Goal: Task Accomplishment & Management: Complete application form

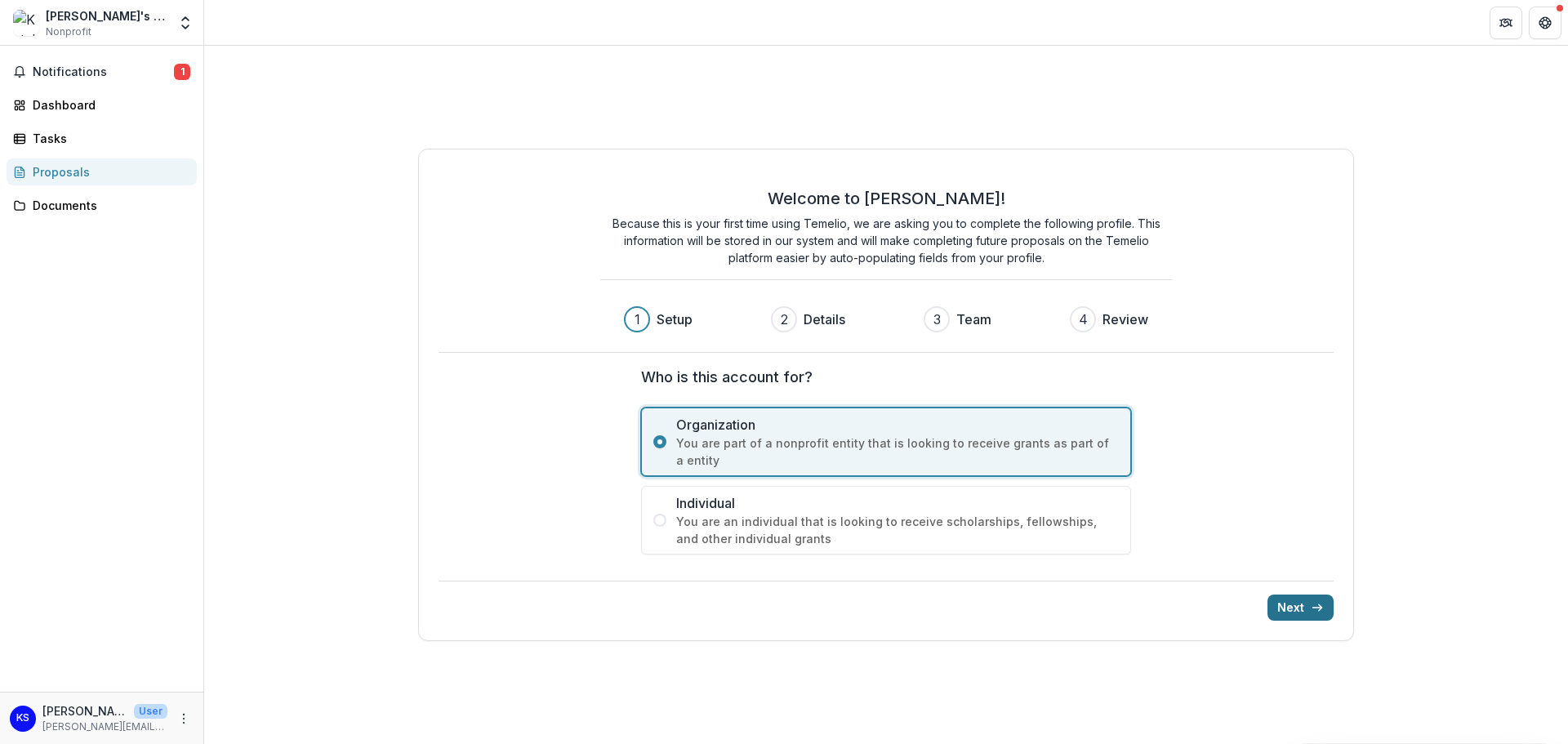
click at [1300, 604] on button "Next" at bounding box center [1301, 607] width 66 height 26
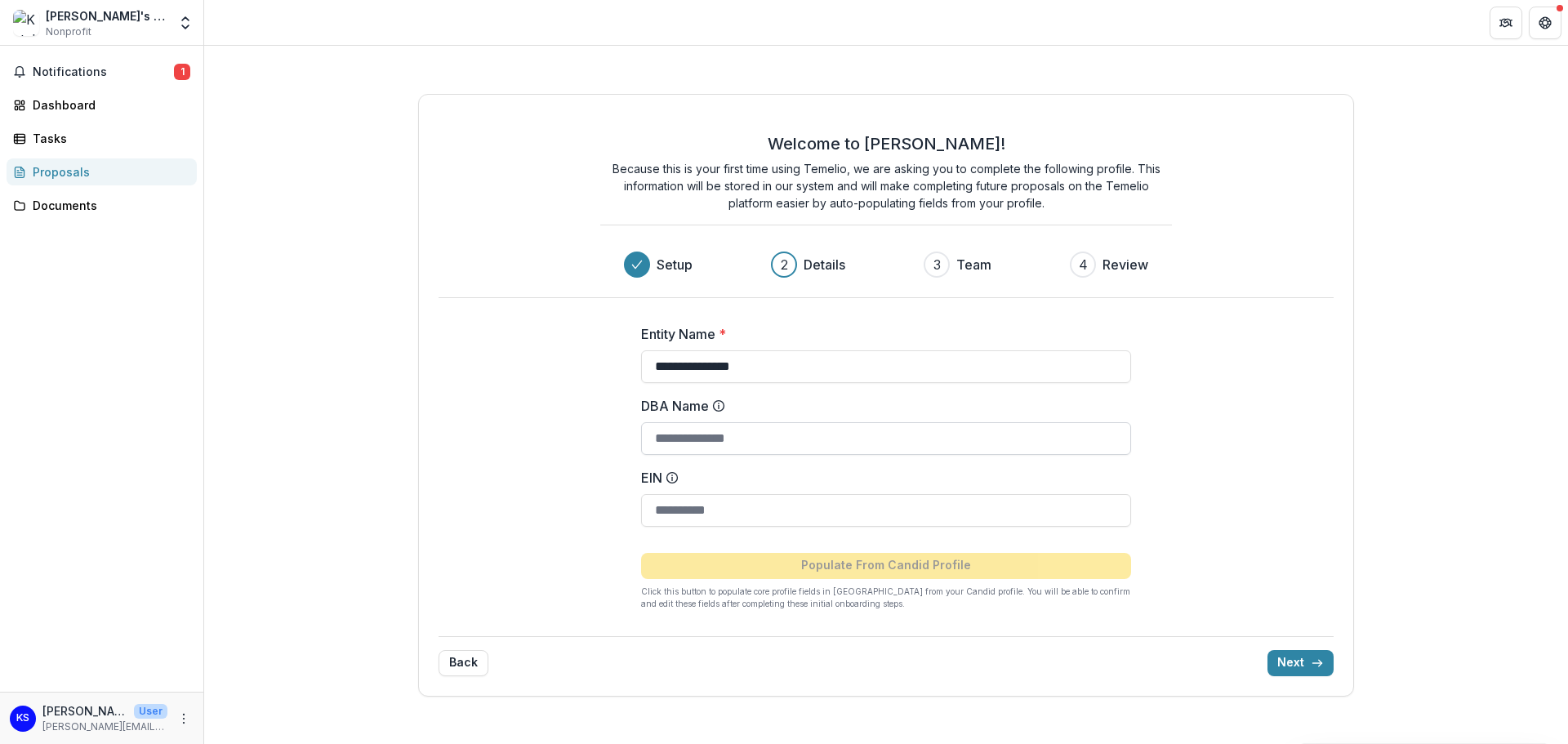
click at [734, 444] on input "DBA Name" at bounding box center [885, 438] width 490 height 32
click at [740, 516] on input "EIN" at bounding box center [885, 510] width 490 height 32
click at [1298, 659] on button "Next" at bounding box center [1301, 662] width 66 height 26
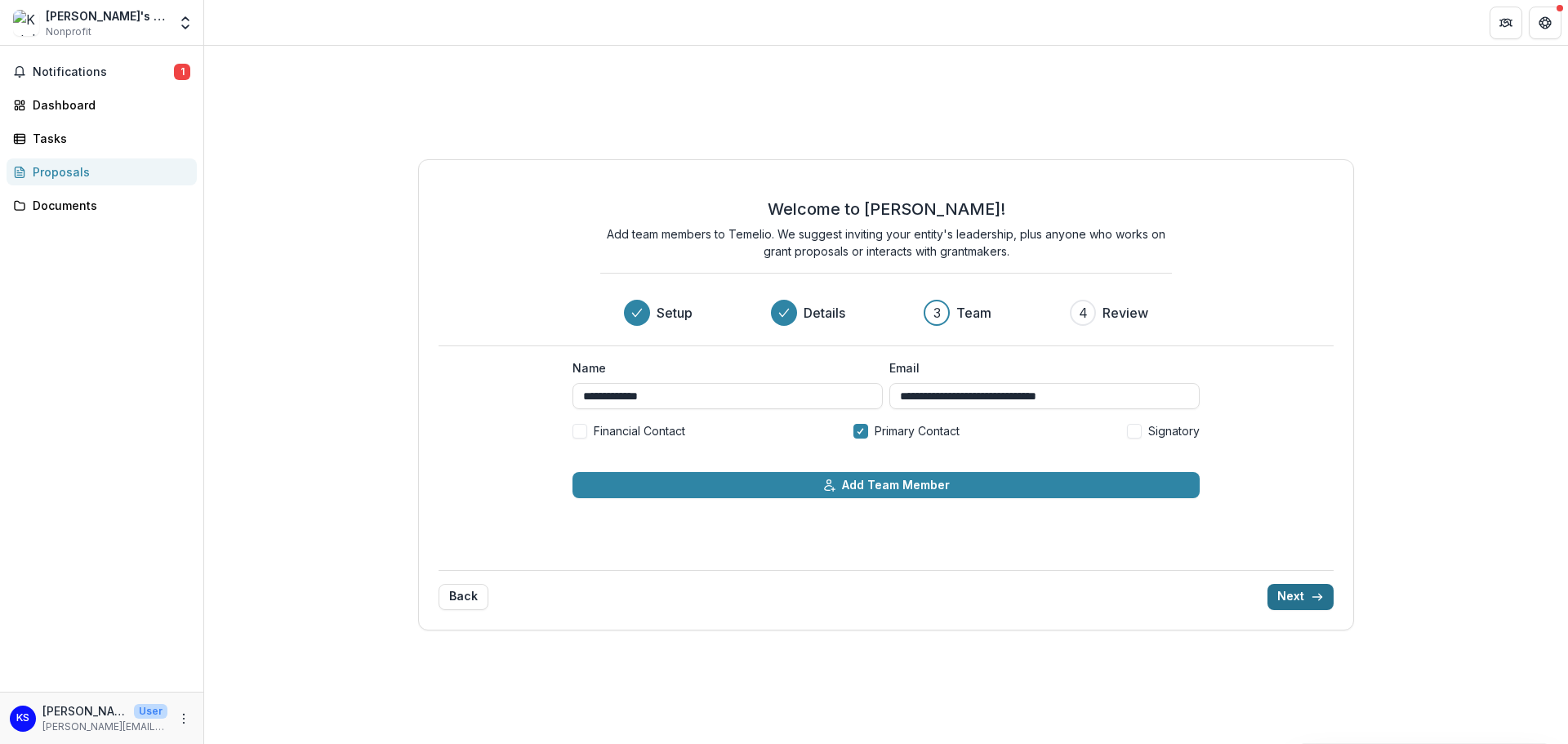
click at [1297, 595] on button "Next" at bounding box center [1301, 597] width 66 height 26
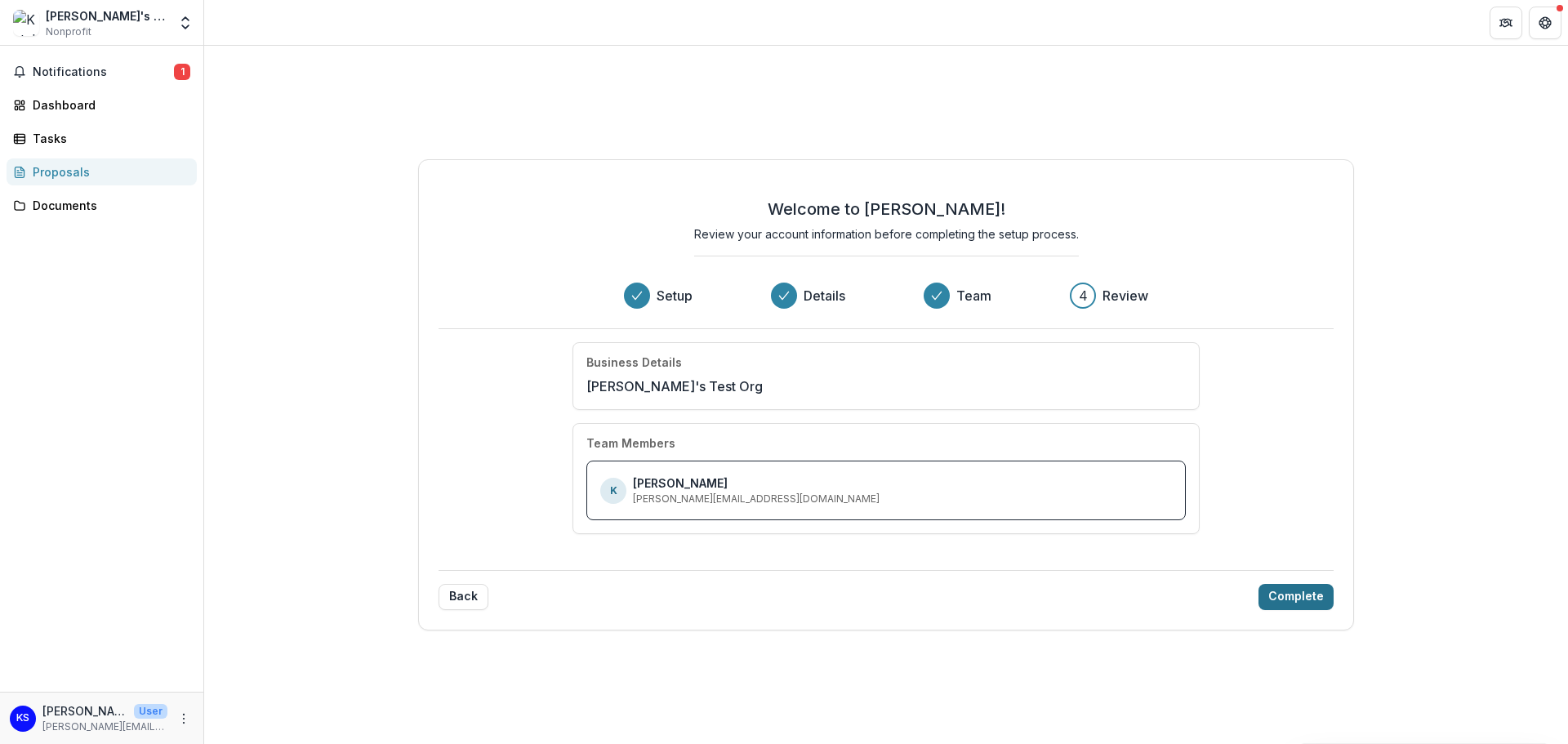
click at [1297, 595] on button "Complete" at bounding box center [1297, 597] width 75 height 26
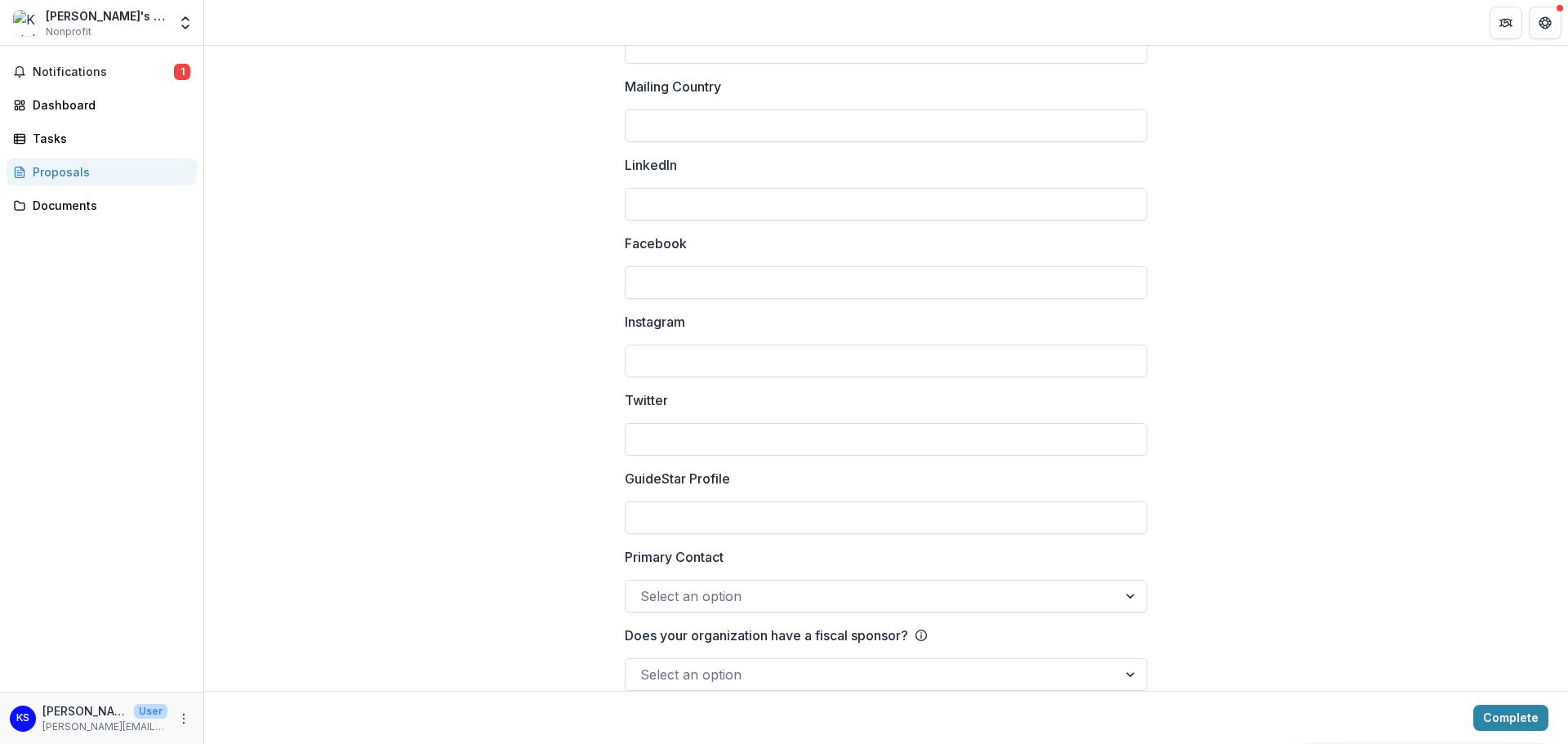
scroll to position [2121, 0]
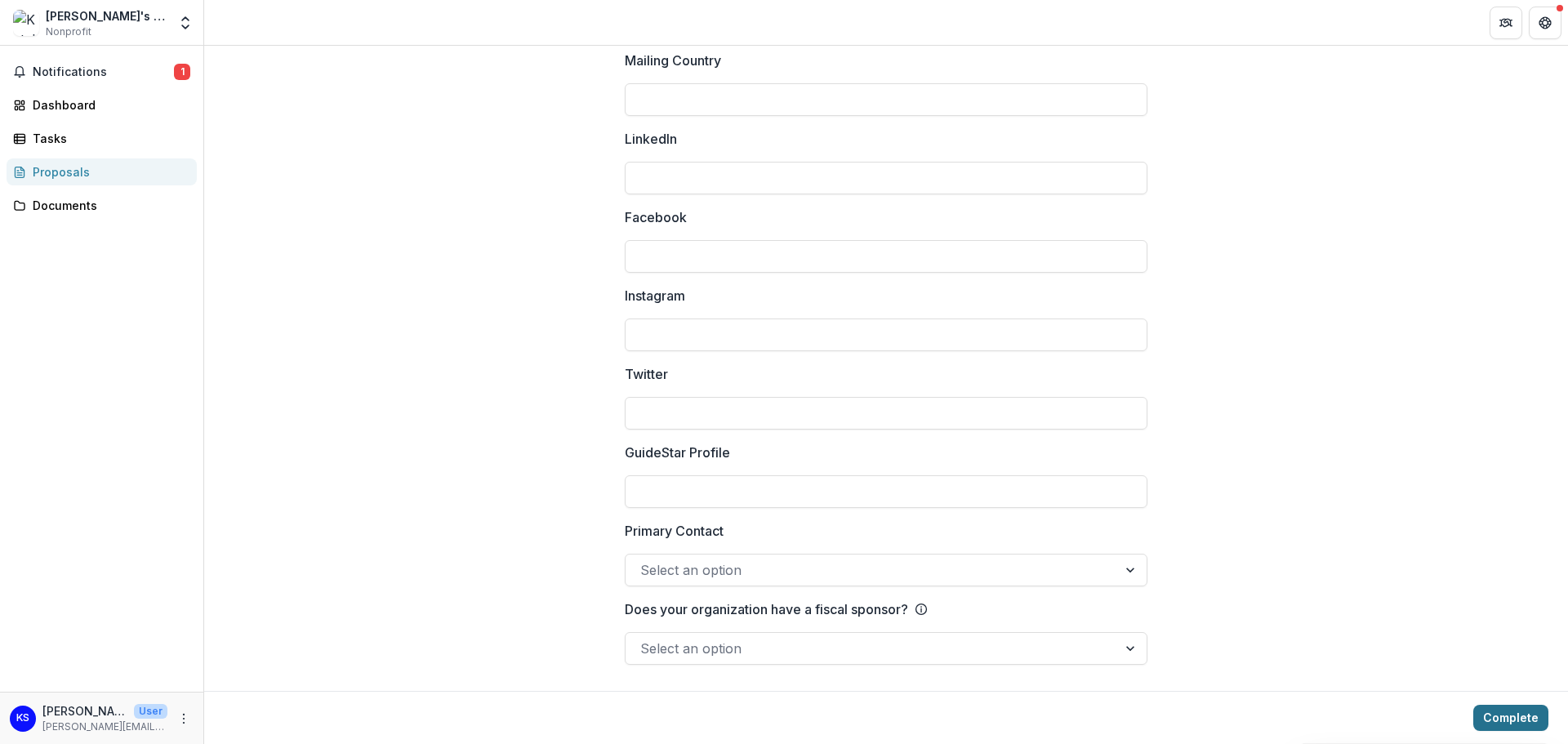
click at [1497, 722] on button "Complete" at bounding box center [1511, 717] width 75 height 26
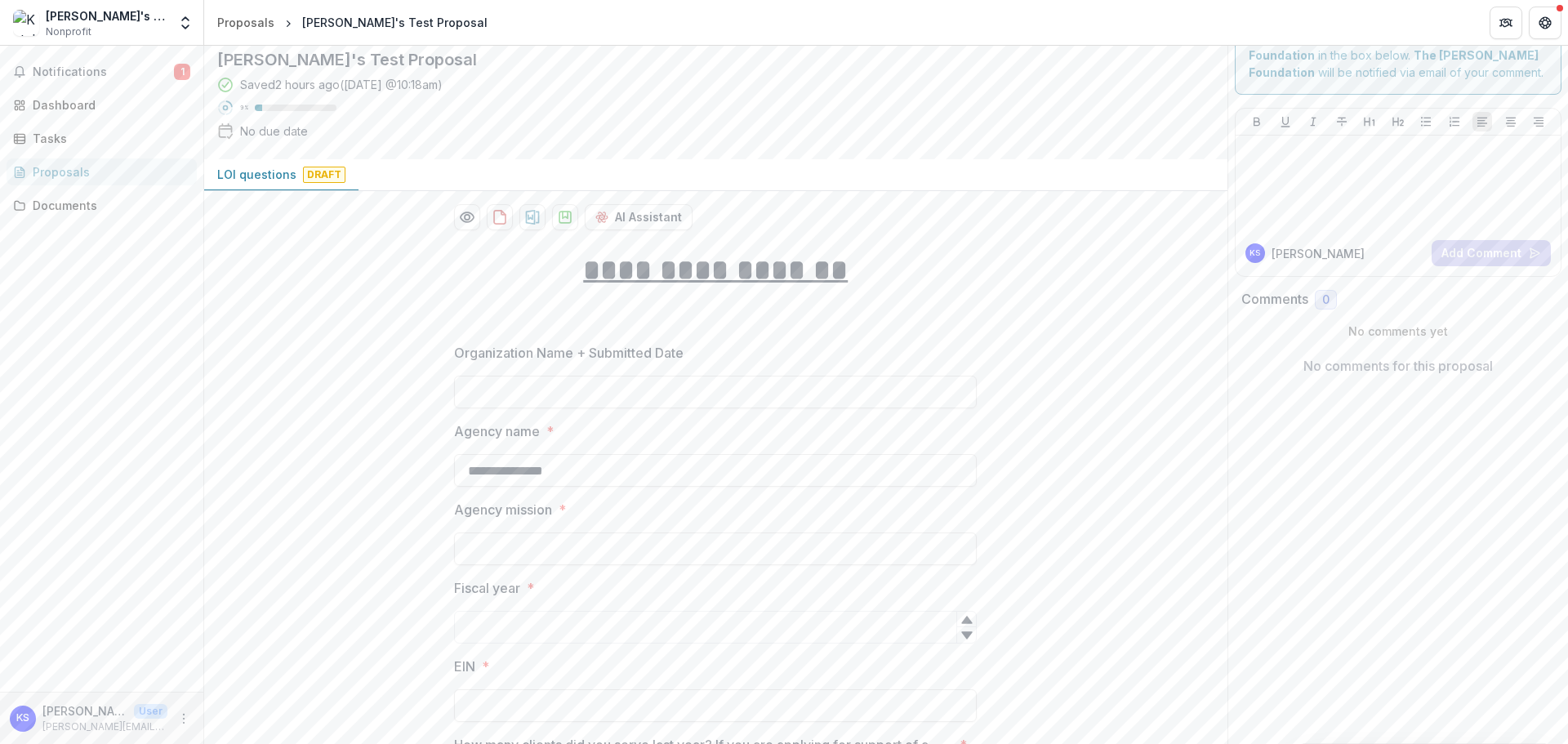
scroll to position [82, 0]
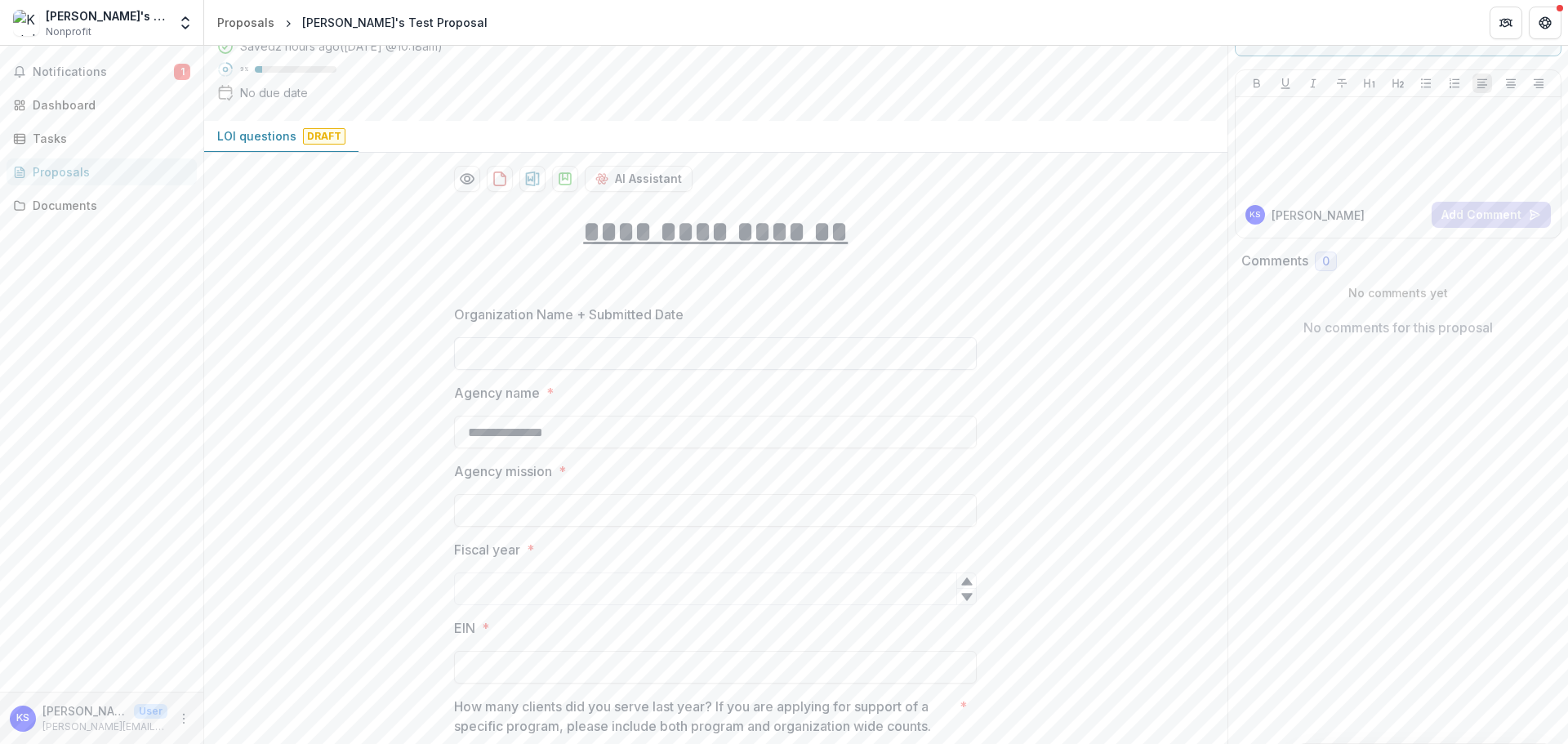
click at [802, 361] on input "Organization Name + Submitted Date" at bounding box center [715, 353] width 523 height 32
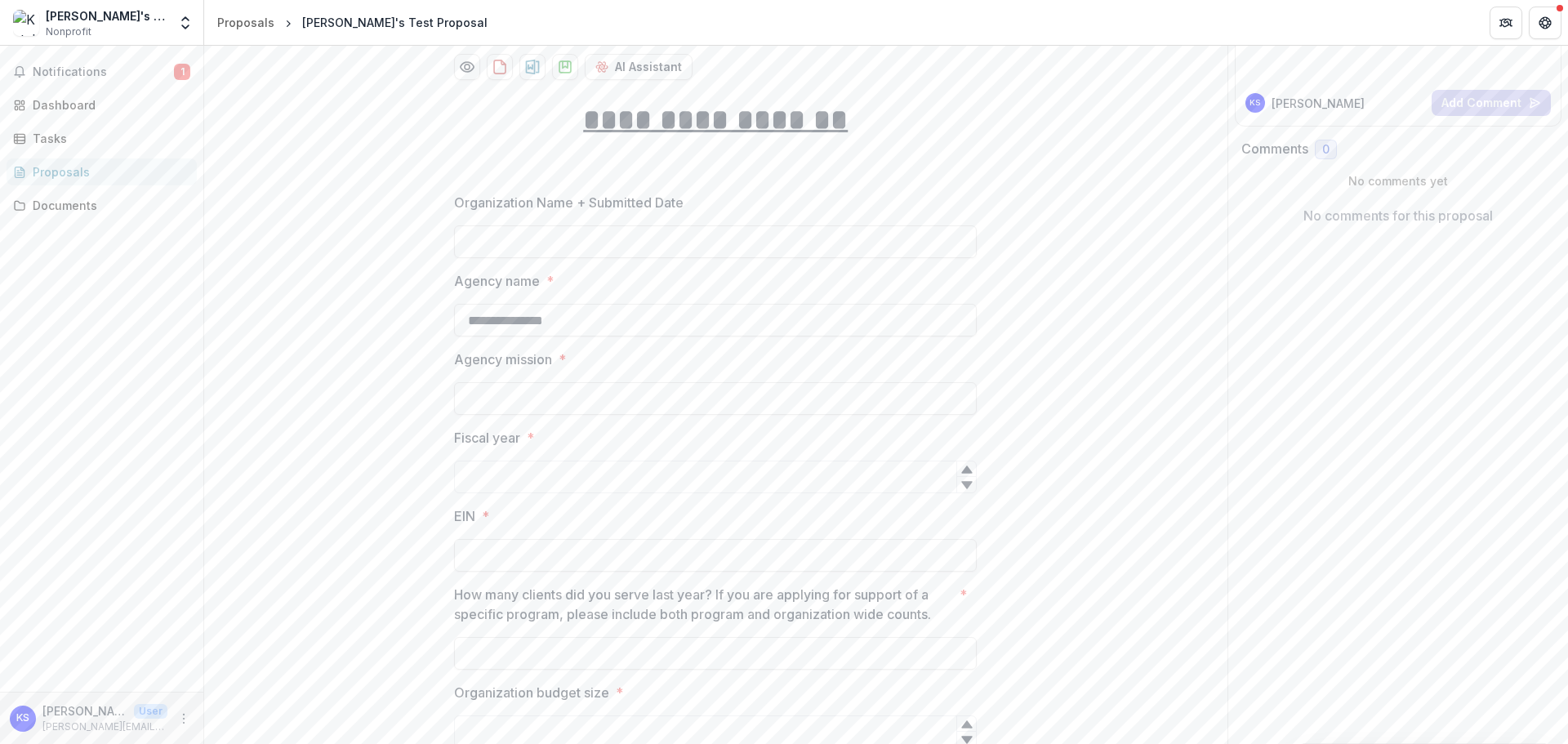
scroll to position [245, 0]
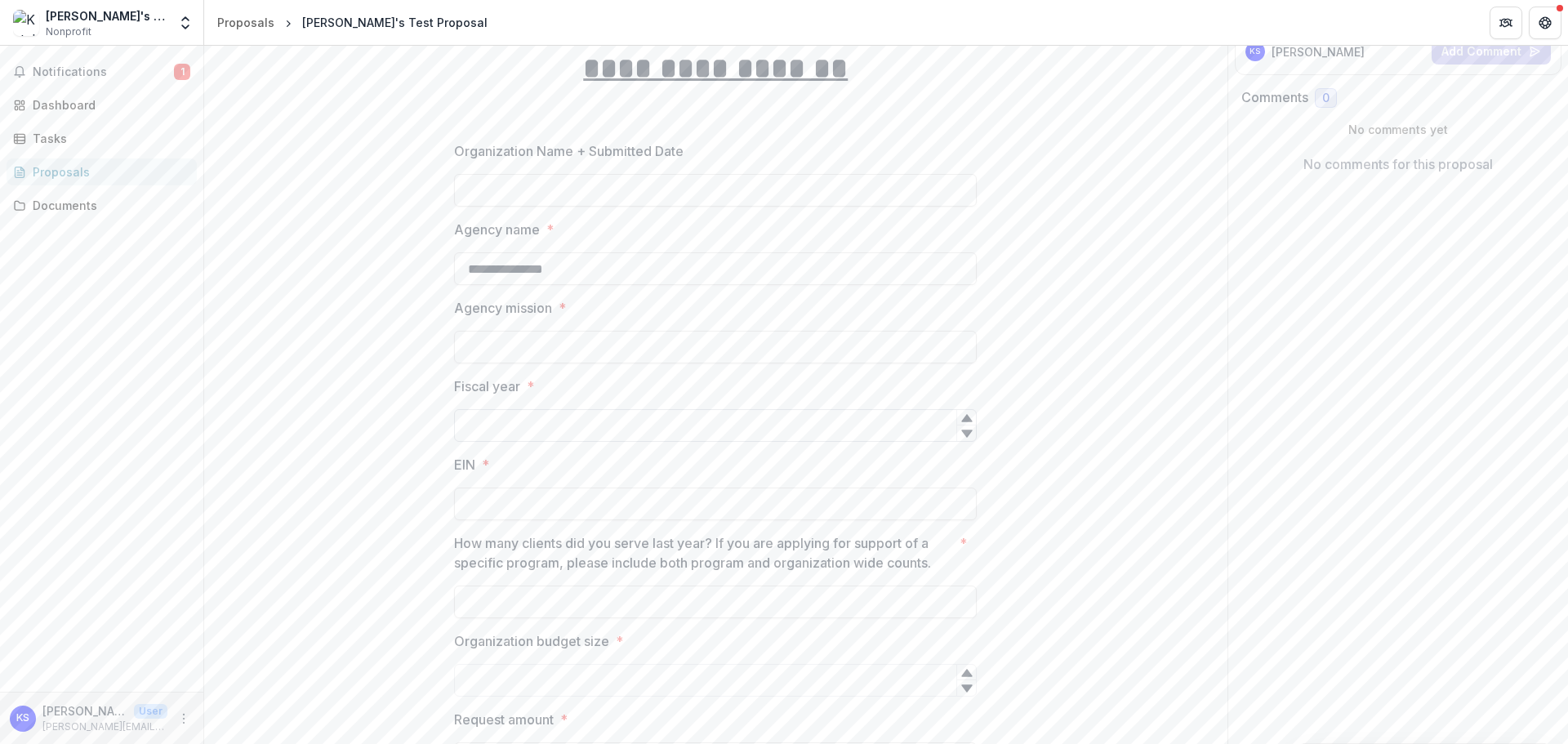
click at [536, 434] on input "Fiscal year *" at bounding box center [715, 425] width 523 height 32
click at [966, 438] on icon at bounding box center [967, 433] width 13 height 13
type input "*"
click at [972, 415] on div at bounding box center [966, 417] width 20 height 15
click at [603, 677] on input "Organization budget size *" at bounding box center [715, 680] width 523 height 32
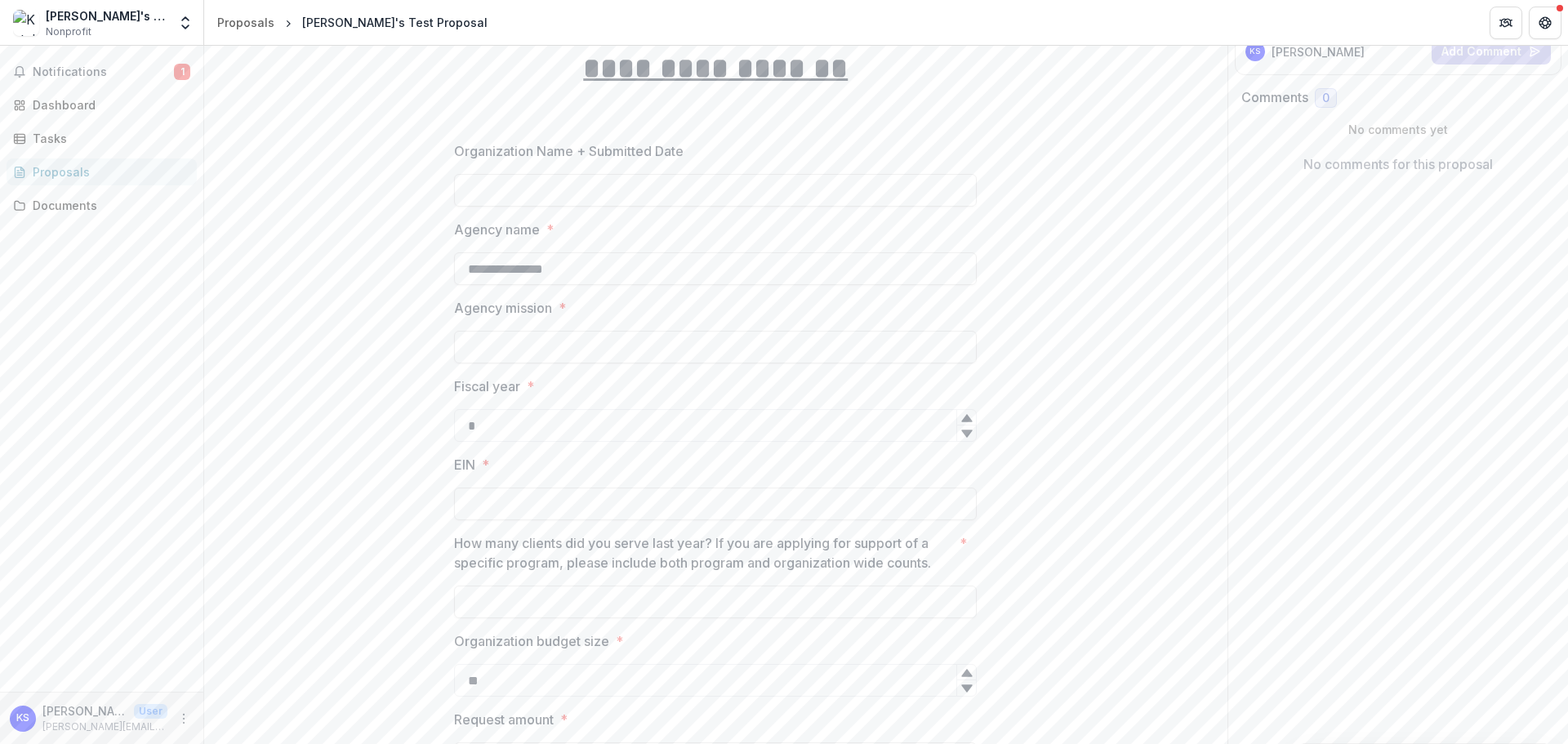
click at [970, 686] on icon at bounding box center [967, 688] width 11 height 7
type input "*"
click at [969, 672] on icon at bounding box center [967, 673] width 13 height 13
click at [551, 596] on input "How many clients did you serve last year? If you are applying for support of a …" at bounding box center [715, 602] width 523 height 32
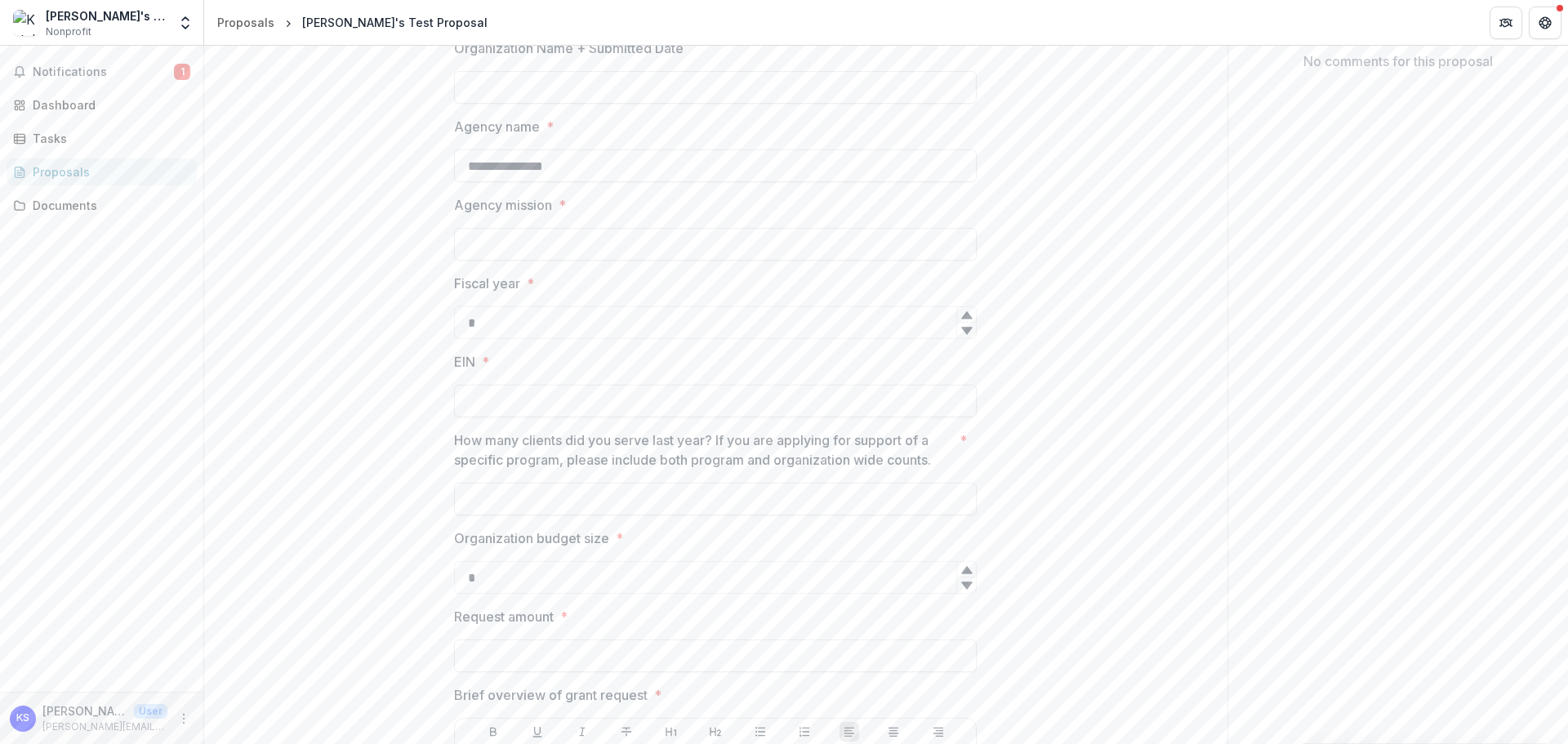
scroll to position [408, 0]
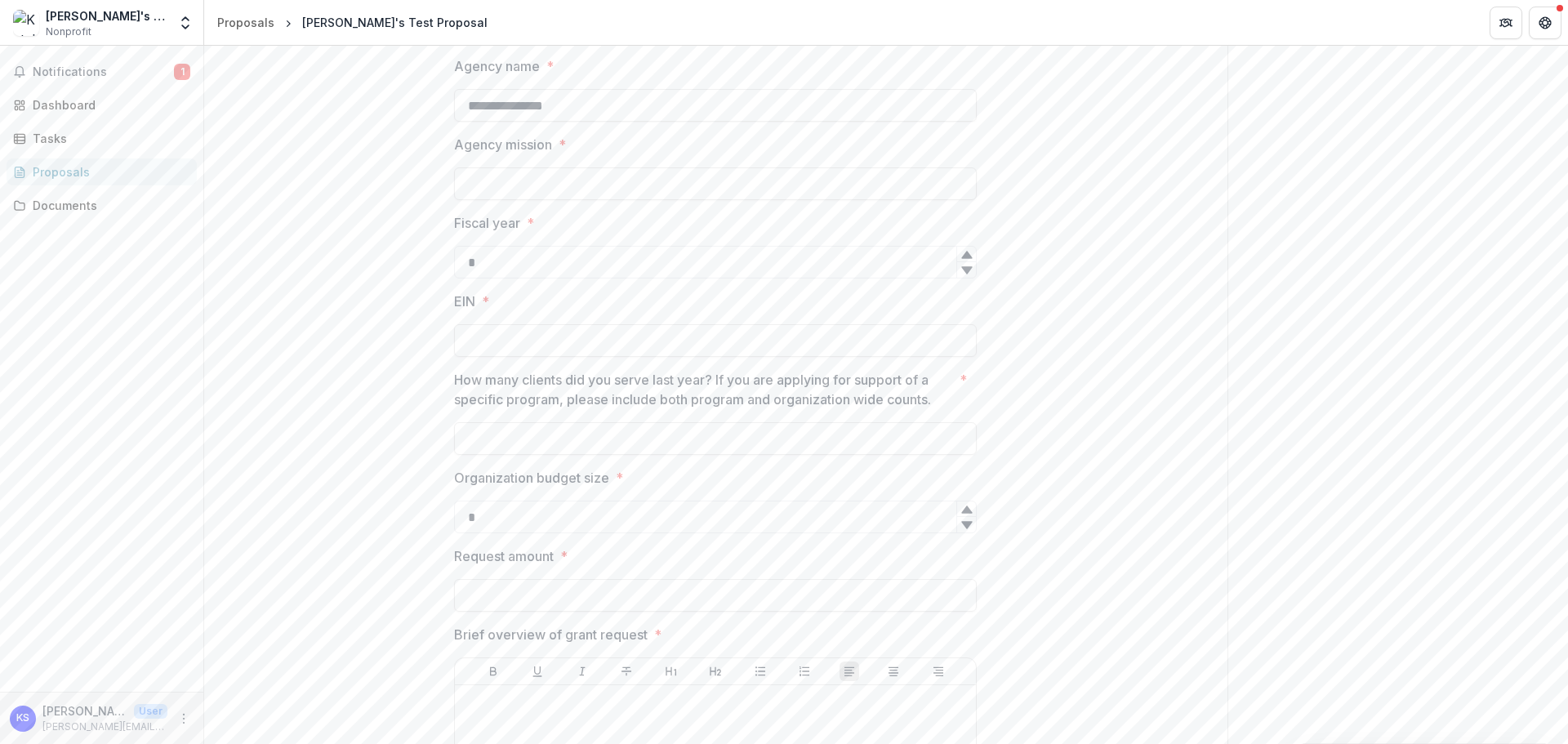
click at [778, 377] on p "How many clients did you serve last year? If you are applying for support of a …" at bounding box center [703, 390] width 499 height 40
click at [778, 422] on input "How many clients did you serve last year? If you are applying for support of a …" at bounding box center [715, 438] width 523 height 32
click at [775, 430] on input "How many clients did you serve last year? If you are applying for support of a …" at bounding box center [715, 438] width 523 height 32
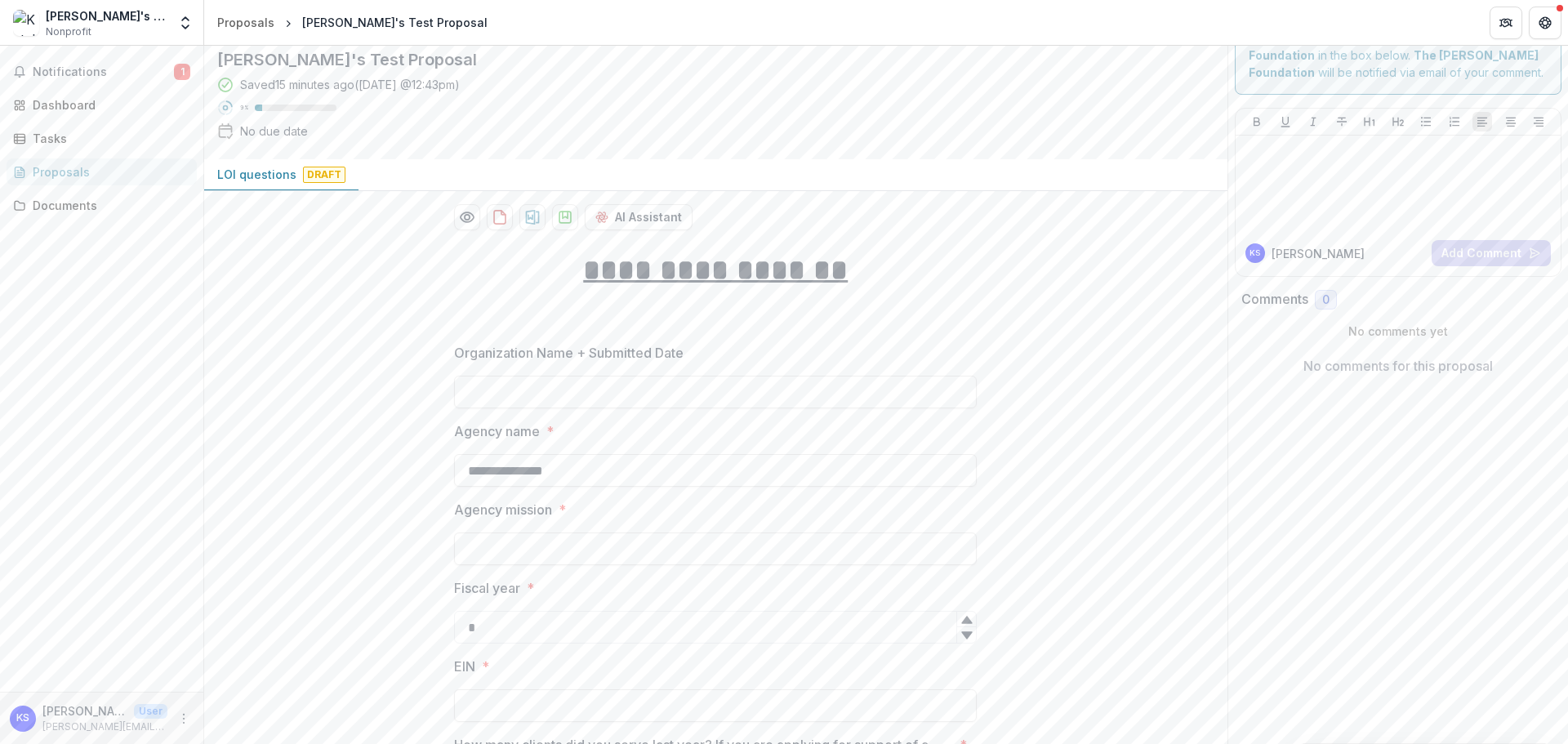
scroll to position [36, 0]
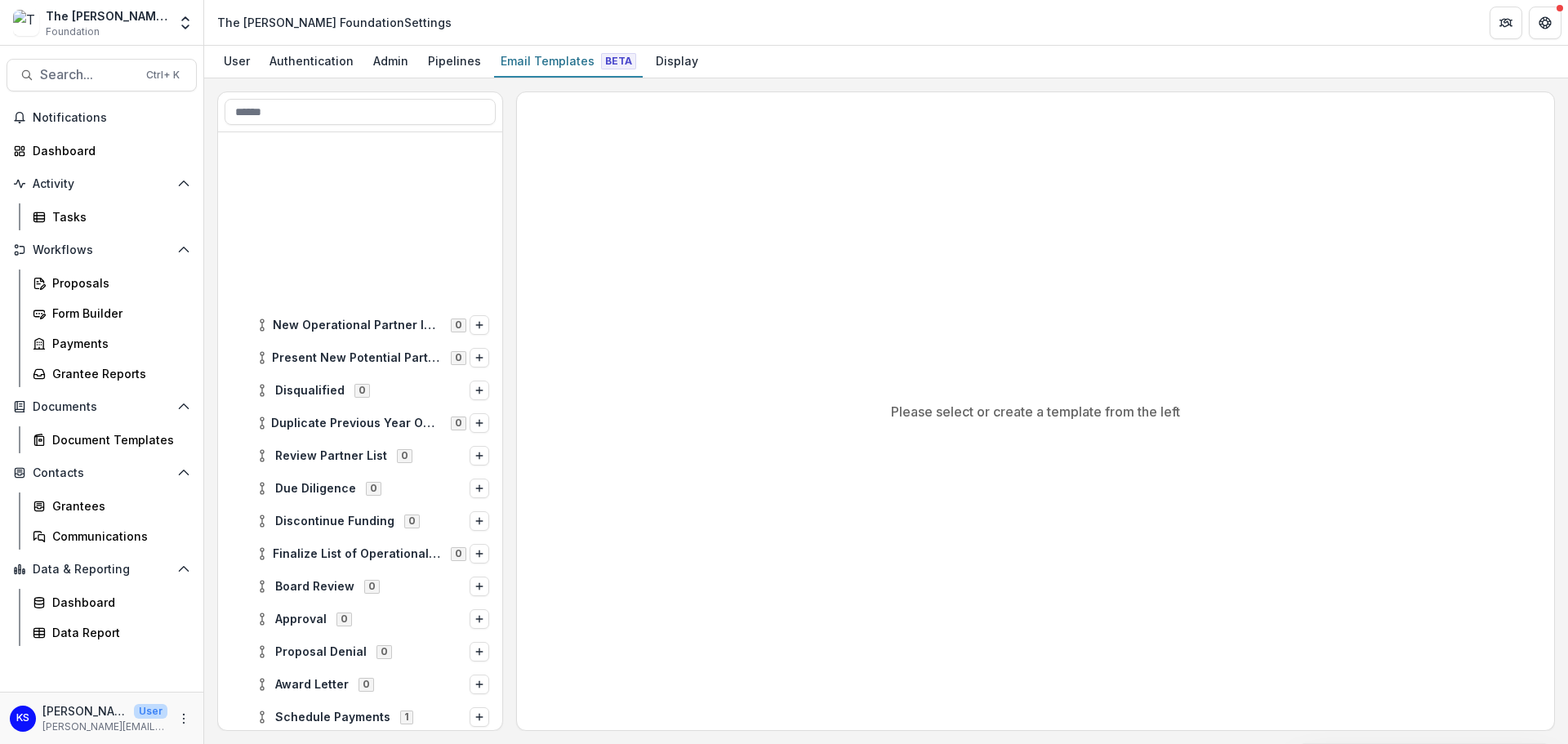
scroll to position [199, 0]
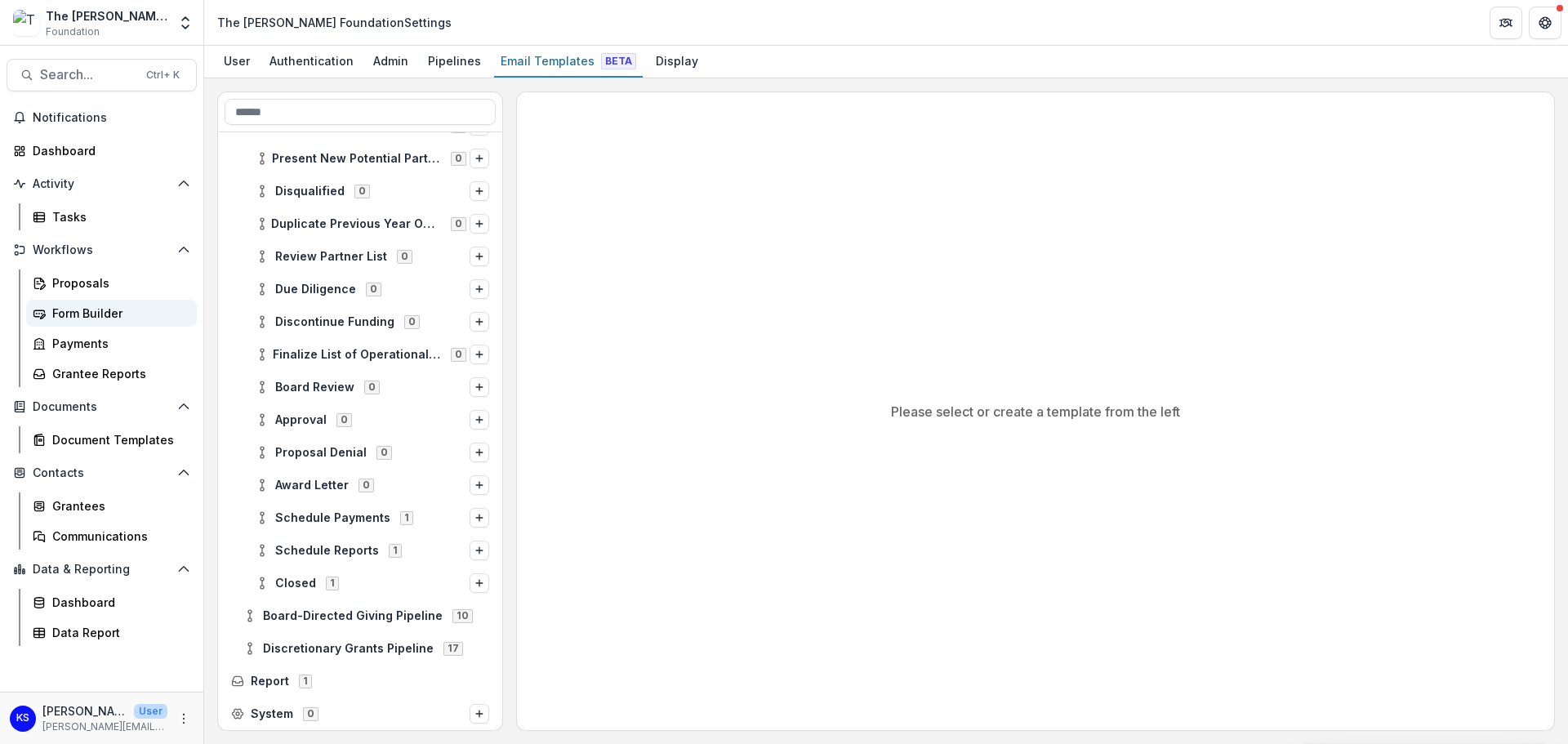
click at [104, 307] on div "Form Builder" at bounding box center [118, 313] width 131 height 17
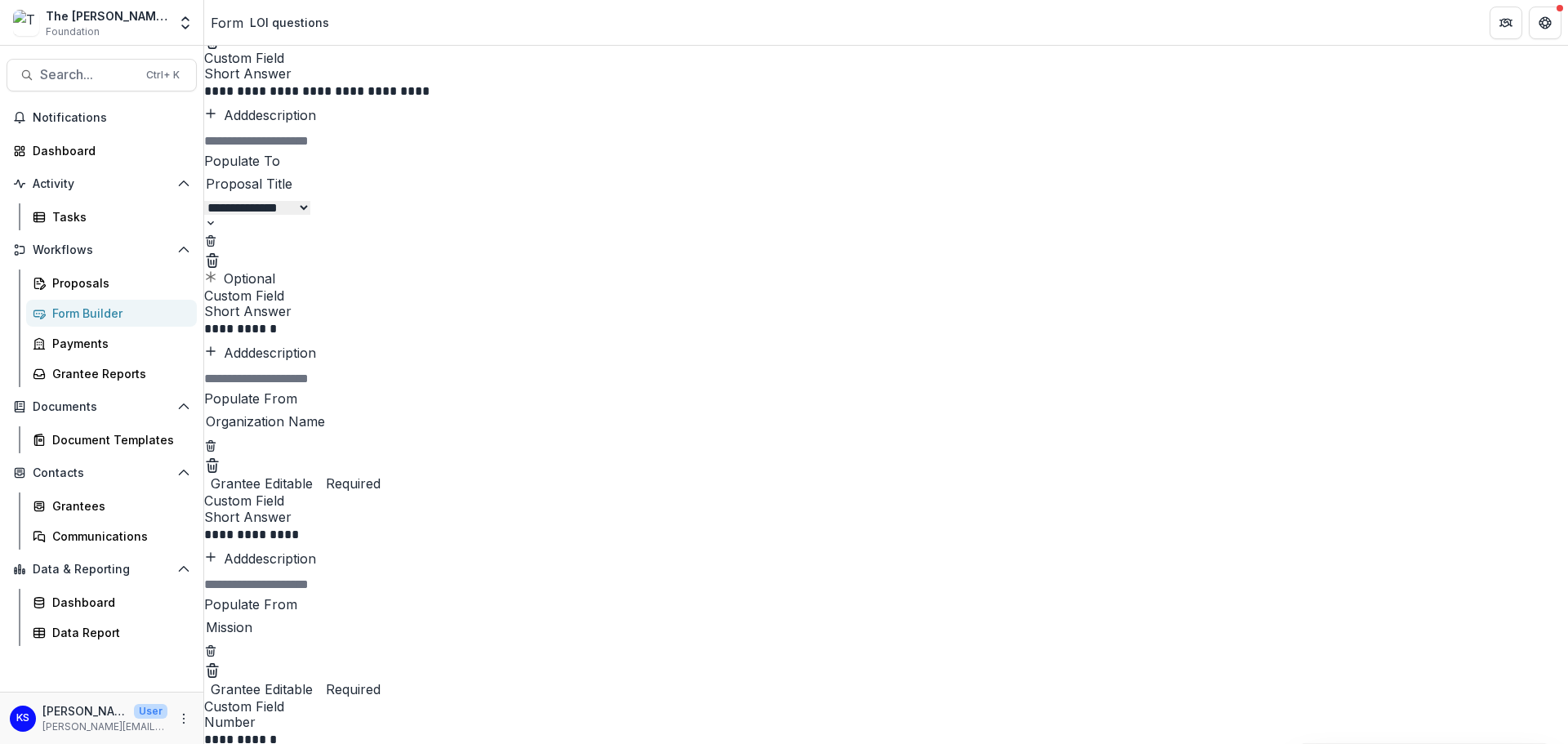
scroll to position [817, 0]
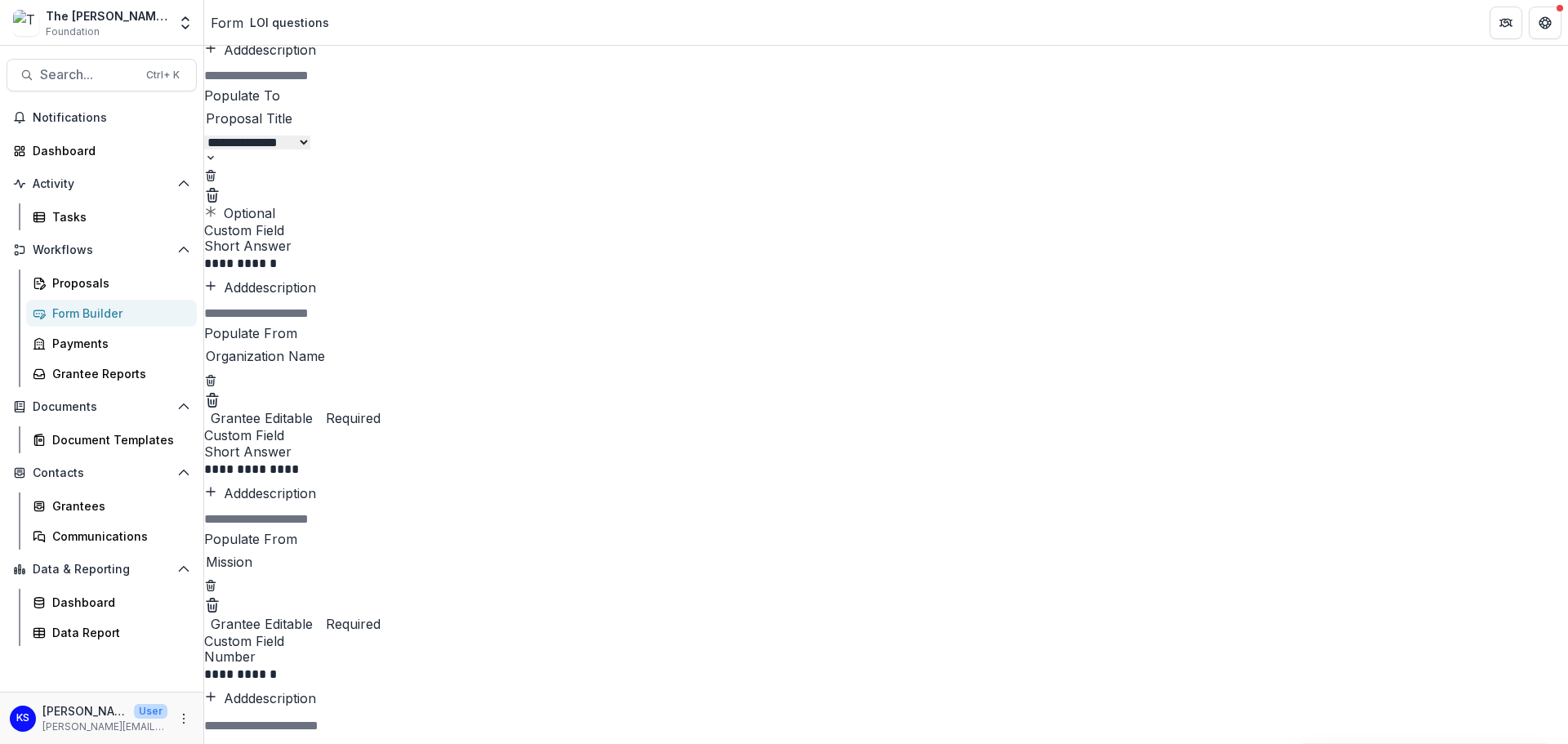
click at [691, 460] on p "**********" at bounding box center [447, 468] width 487 height 17
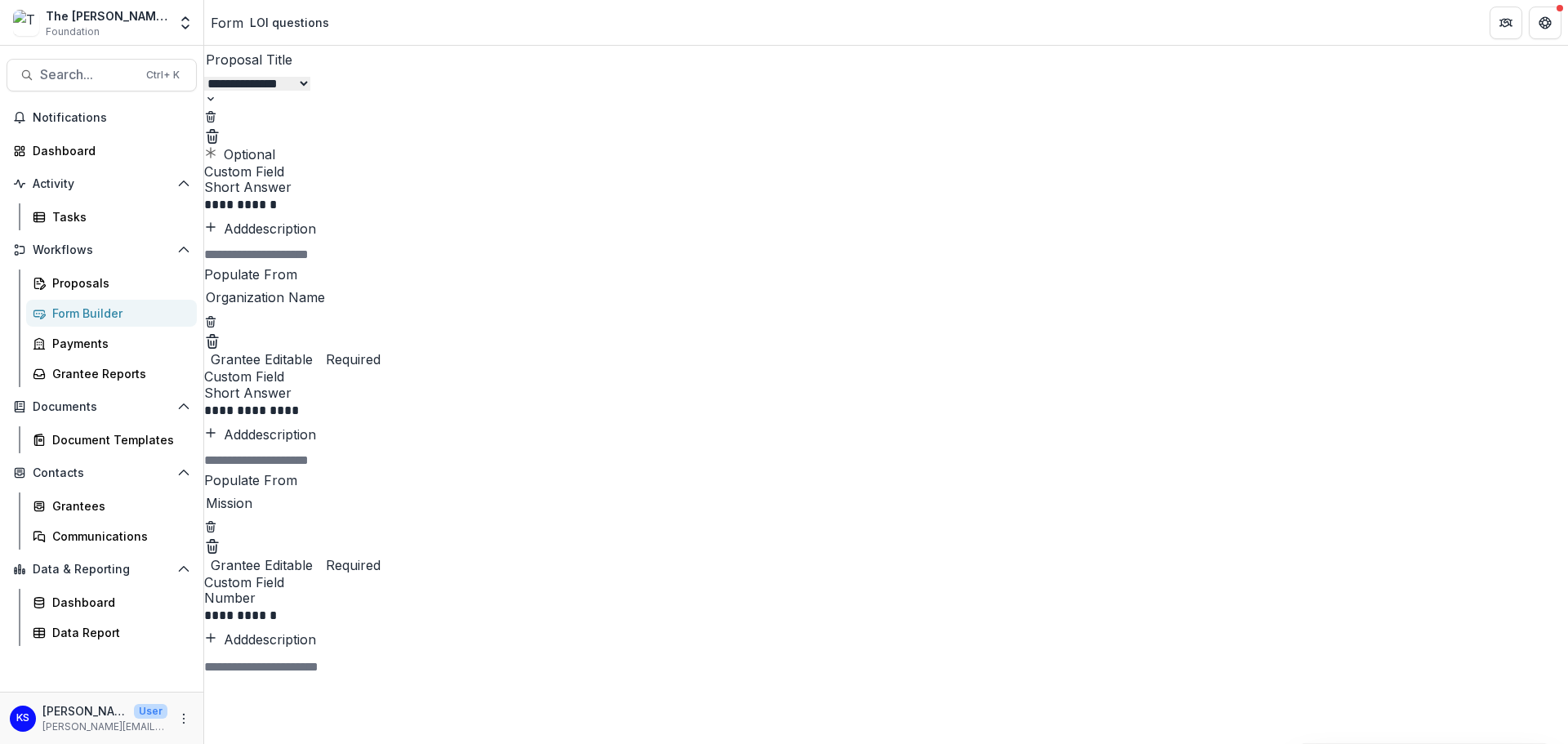
scroll to position [899, 0]
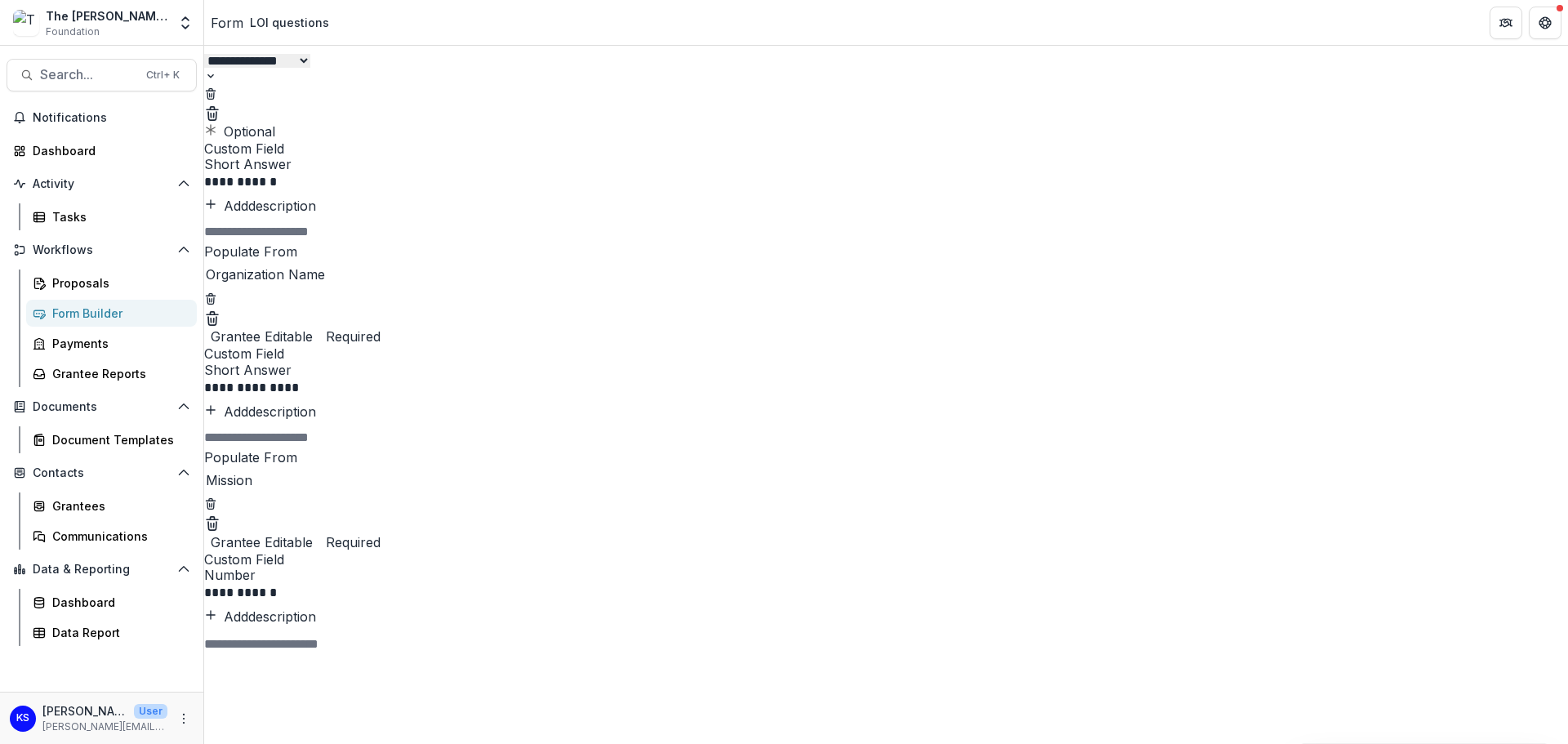
click at [691, 583] on p "**********" at bounding box center [447, 591] width 487 height 17
drag, startPoint x: 737, startPoint y: 524, endPoint x: 591, endPoint y: 500, distance: 148.0
drag, startPoint x: 848, startPoint y: 516, endPoint x: 616, endPoint y: 512, distance: 232.0
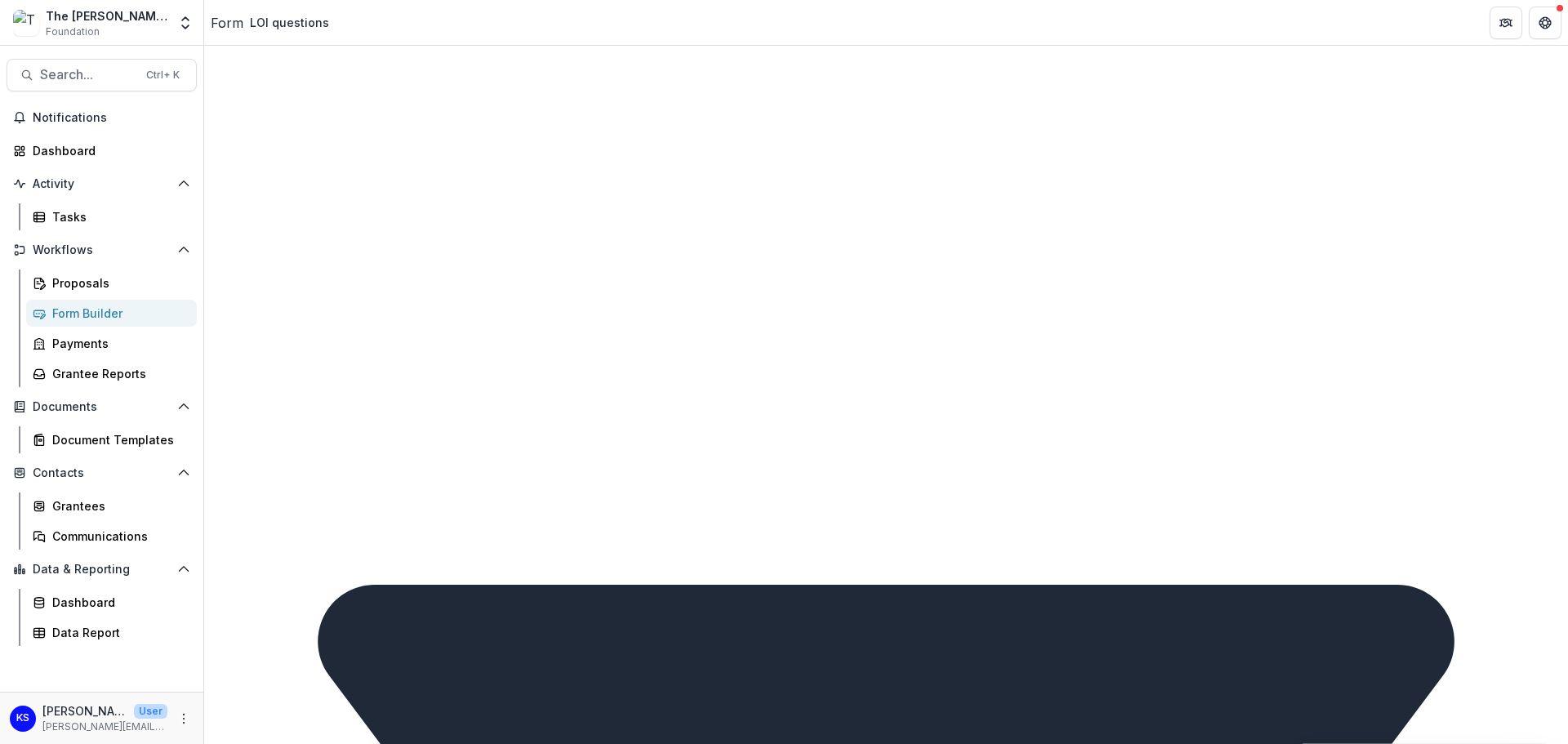
scroll to position [2695, 0]
